Goal: Information Seeking & Learning: Learn about a topic

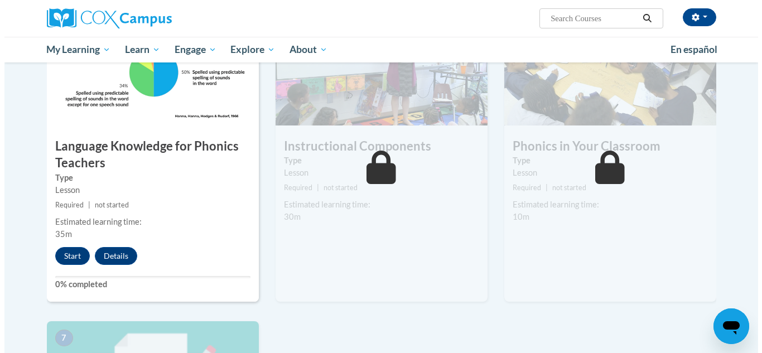
scroll to position [569, 0]
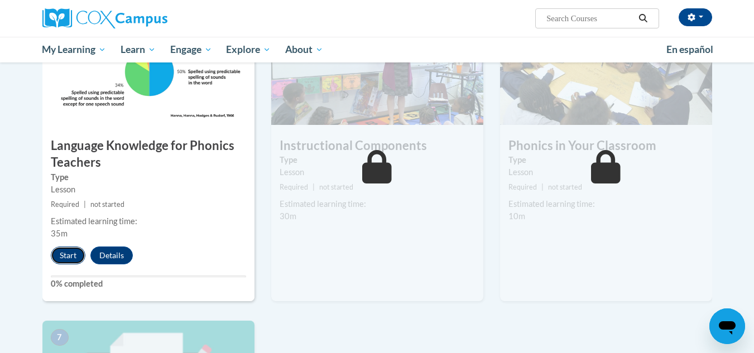
click at [69, 255] on button "Start" at bounding box center [68, 256] width 35 height 18
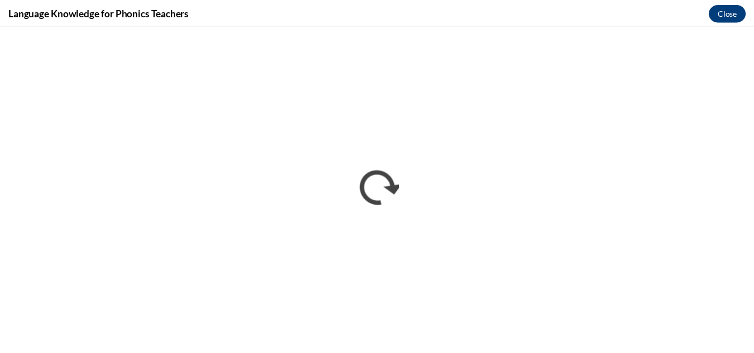
scroll to position [0, 0]
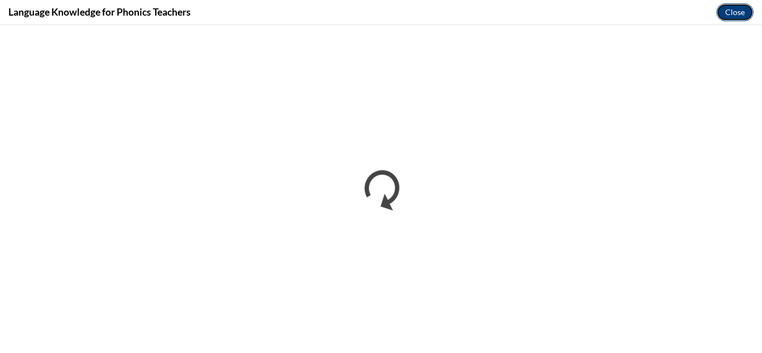
click at [741, 14] on button "Close" at bounding box center [735, 12] width 37 height 18
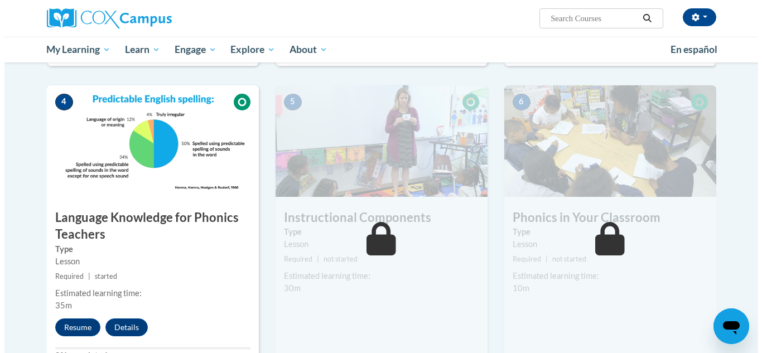
scroll to position [498, 0]
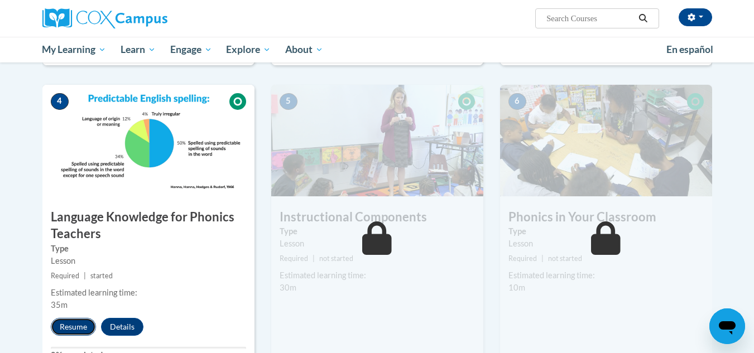
click at [72, 329] on button "Resume" at bounding box center [73, 327] width 45 height 18
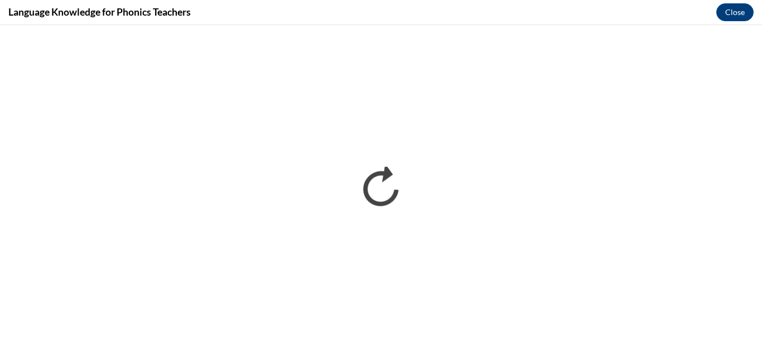
scroll to position [0, 0]
